Goal: Find specific page/section: Find specific page/section

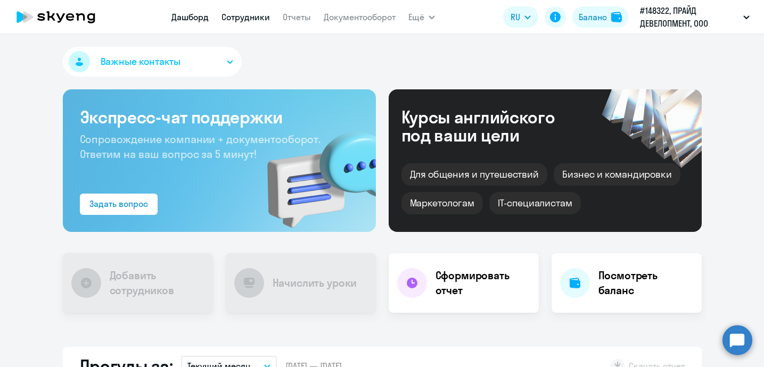
click at [241, 19] on link "Сотрудники" at bounding box center [245, 17] width 48 height 11
select select "30"
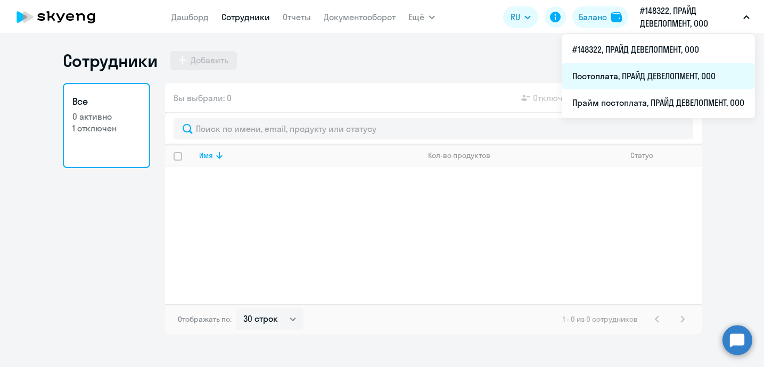
click at [659, 70] on li "Постоплата, ПРАЙД ДЕВЕЛОПМЕНТ, ООО" at bounding box center [657, 76] width 193 height 27
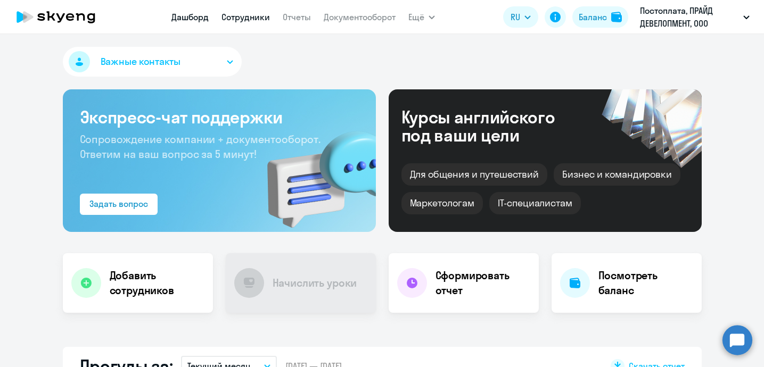
click at [253, 21] on link "Сотрудники" at bounding box center [245, 17] width 48 height 11
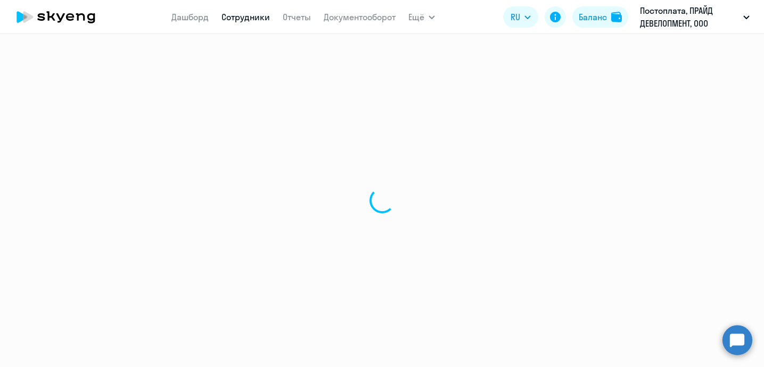
select select "30"
